Goal: Task Accomplishment & Management: Manage account settings

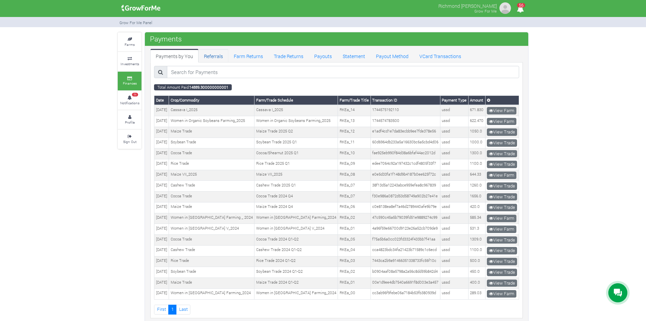
click at [205, 57] on link "Referrals" at bounding box center [214, 56] width 30 height 14
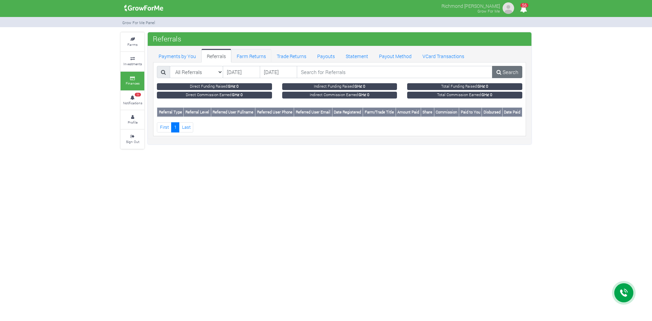
click at [231, 57] on link "Farm Returns" at bounding box center [251, 56] width 40 height 14
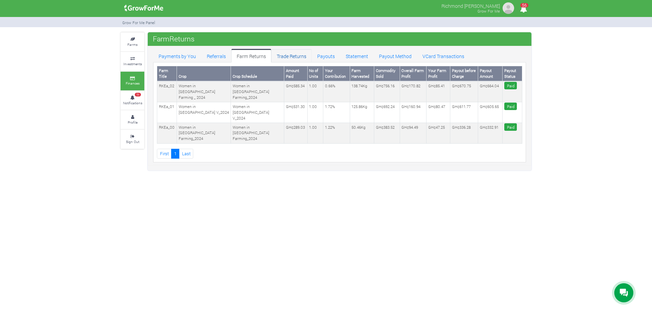
click at [300, 59] on link "Trade Returns" at bounding box center [291, 56] width 40 height 14
